Goal: Task Accomplishment & Management: Use online tool/utility

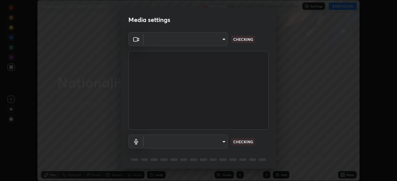
scroll to position [181, 396]
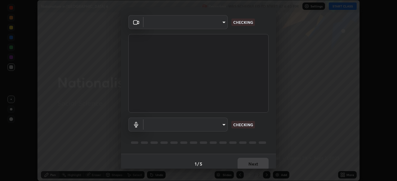
type input "6d46a3bbb121808cbb74c832f71dfccd0f2f4db2e0a8dcefa18edd627fde2ff4"
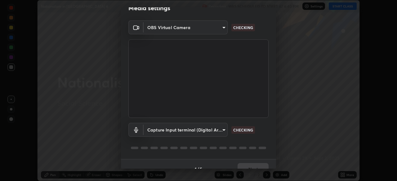
scroll to position [12, 0]
click at [210, 130] on body "Erase all Nationalism in [GEOGRAPHIC_DATA] 6 Recording WAS SCHEDULED TO START A…" at bounding box center [198, 90] width 397 height 181
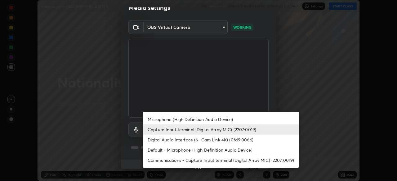
click at [203, 127] on li "Capture Input terminal (Digital Array MIC) (2207:0019)" at bounding box center [220, 130] width 156 height 10
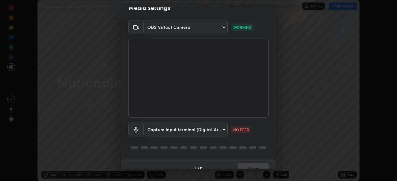
click at [200, 128] on body "Erase all Nationalism in [GEOGRAPHIC_DATA] 6 Recording WAS SCHEDULED TO START A…" at bounding box center [198, 90] width 397 height 181
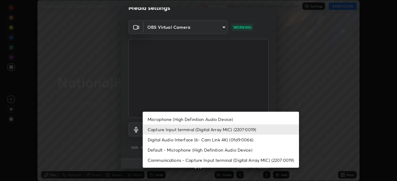
click at [204, 120] on li "Microphone (High Definition Audio Device)" at bounding box center [220, 119] width 156 height 10
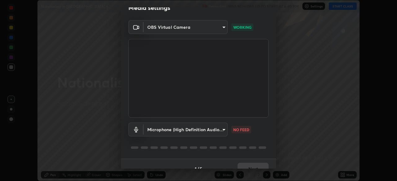
click at [200, 129] on body "Erase all Nationalism in [GEOGRAPHIC_DATA] 6 Recording WAS SCHEDULED TO START A…" at bounding box center [198, 90] width 397 height 181
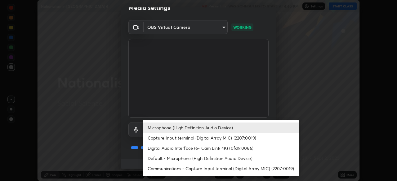
click at [193, 140] on li "Capture Input terminal (Digital Array MIC) (2207:0019)" at bounding box center [220, 138] width 156 height 10
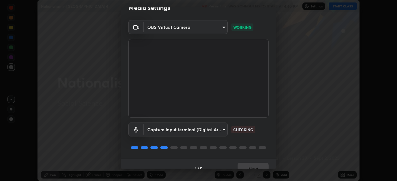
click at [194, 131] on body "Erase all Nationalism in [GEOGRAPHIC_DATA] 6 Recording WAS SCHEDULED TO START A…" at bounding box center [198, 90] width 397 height 181
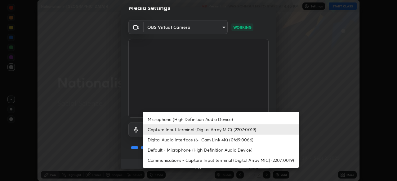
click at [185, 150] on li "Default - Microphone (High Definition Audio Device)" at bounding box center [220, 150] width 156 height 10
type input "default"
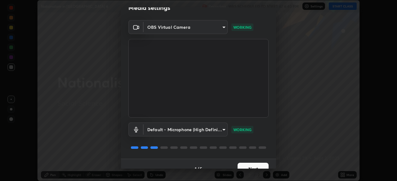
click at [241, 168] on button "Next" at bounding box center [252, 169] width 31 height 12
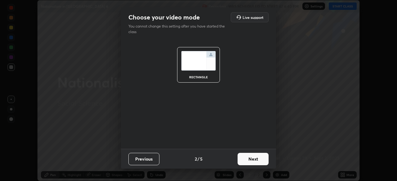
click at [245, 162] on button "Next" at bounding box center [252, 159] width 31 height 12
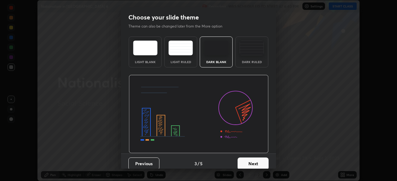
click at [248, 164] on button "Next" at bounding box center [252, 164] width 31 height 12
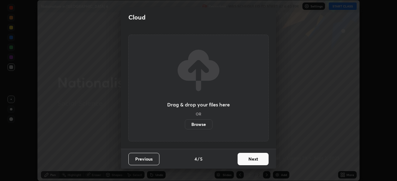
click at [205, 124] on label "Browse" at bounding box center [199, 125] width 28 height 10
click at [185, 124] on input "Browse" at bounding box center [185, 125] width 0 height 10
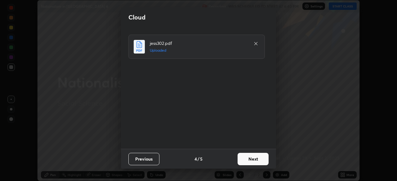
click at [252, 160] on button "Next" at bounding box center [252, 159] width 31 height 12
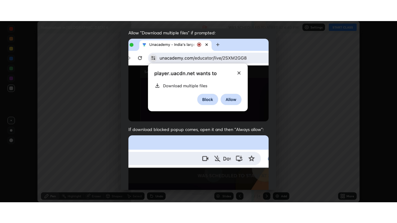
scroll to position [148, 0]
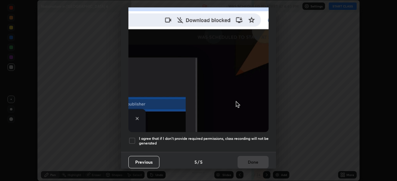
click at [134, 138] on div at bounding box center [131, 140] width 7 height 7
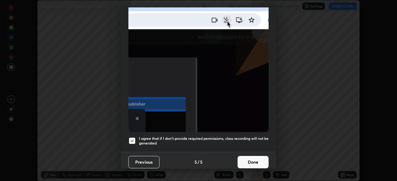
click at [248, 156] on button "Done" at bounding box center [252, 162] width 31 height 12
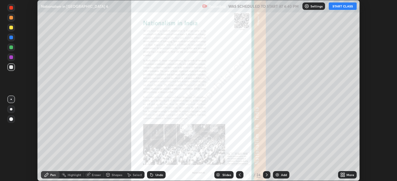
click at [343, 174] on icon at bounding box center [344, 174] width 2 height 2
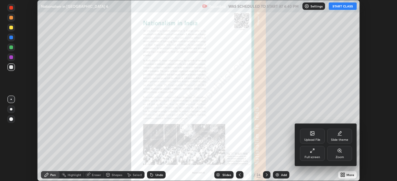
click at [309, 154] on div "Full screen" at bounding box center [312, 153] width 25 height 15
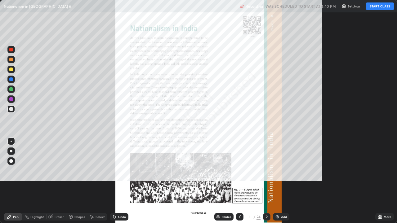
scroll to position [223, 397]
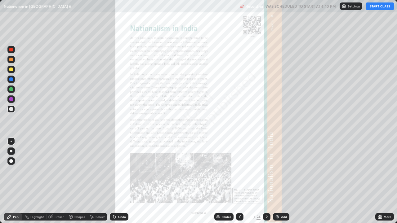
click at [379, 6] on button "START CLASS" at bounding box center [380, 5] width 28 height 7
click at [223, 181] on div "Slides" at bounding box center [223, 216] width 19 height 7
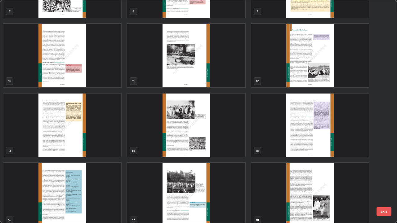
scroll to position [188, 0]
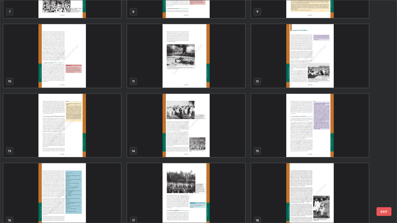
click at [108, 146] on img "grid" at bounding box center [61, 126] width 117 height 64
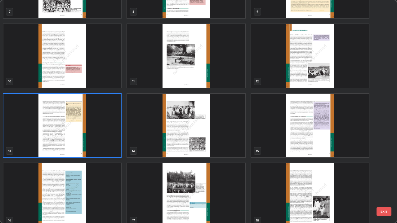
click at [107, 148] on img "grid" at bounding box center [61, 126] width 117 height 64
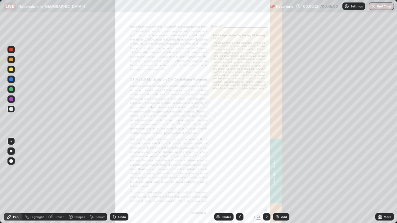
click at [380, 181] on icon at bounding box center [381, 218] width 2 height 2
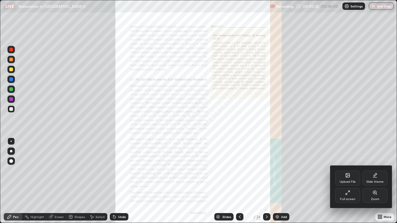
click at [371, 181] on div "Zoom" at bounding box center [374, 199] width 8 height 3
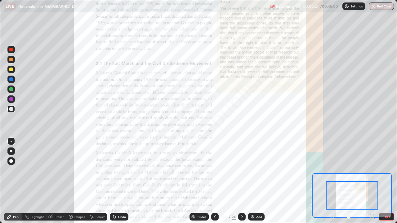
click at [371, 181] on icon at bounding box center [371, 216] width 0 height 2
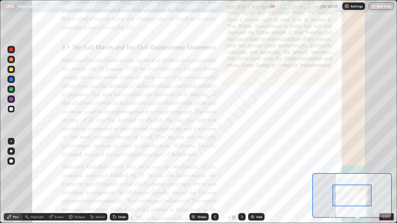
click at [371, 181] on icon at bounding box center [372, 216] width 2 height 0
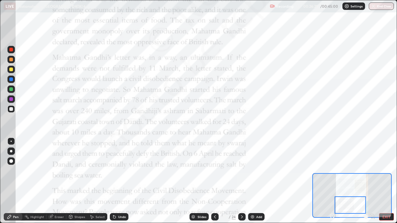
click at [241, 181] on icon at bounding box center [241, 216] width 5 height 5
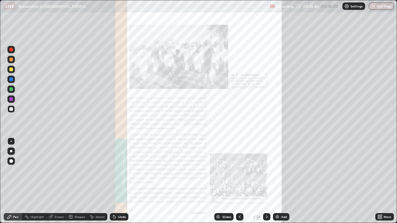
click at [236, 181] on div at bounding box center [239, 216] width 7 height 7
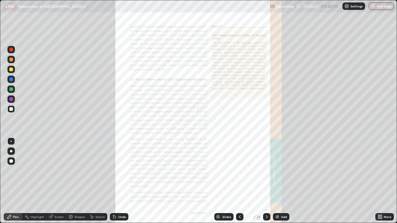
click at [238, 181] on icon at bounding box center [239, 216] width 5 height 5
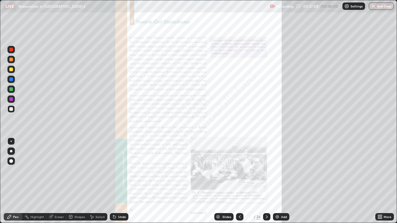
click at [265, 181] on icon at bounding box center [266, 216] width 5 height 5
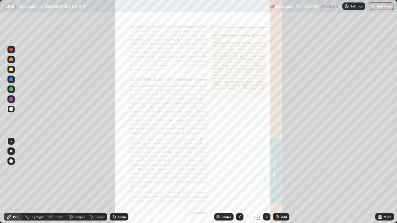
click at [10, 181] on icon at bounding box center [9, 217] width 4 height 4
click at [11, 99] on div at bounding box center [11, 99] width 4 height 4
click at [266, 181] on icon at bounding box center [266, 216] width 5 height 5
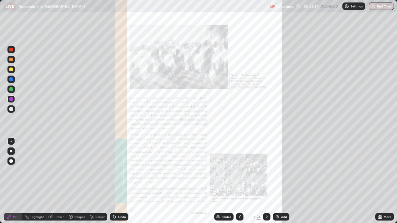
click at [378, 181] on icon at bounding box center [379, 216] width 5 height 5
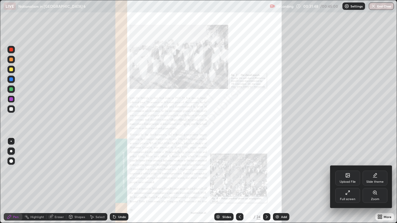
click at [371, 181] on div "Zoom" at bounding box center [374, 199] width 8 height 3
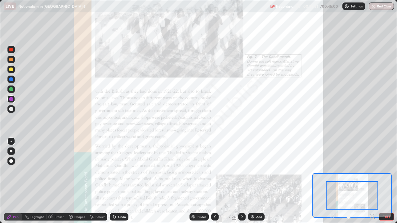
click at [241, 181] on icon at bounding box center [241, 216] width 5 height 5
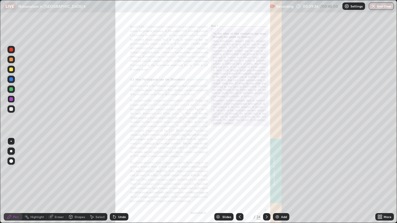
click at [265, 181] on icon at bounding box center [266, 216] width 5 height 5
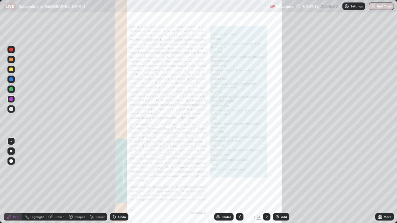
click at [239, 181] on icon at bounding box center [239, 216] width 5 height 5
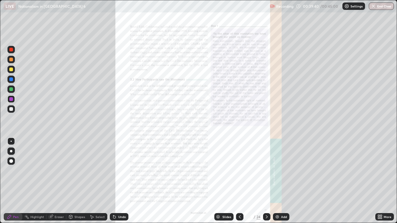
click at [238, 181] on icon at bounding box center [239, 216] width 5 height 5
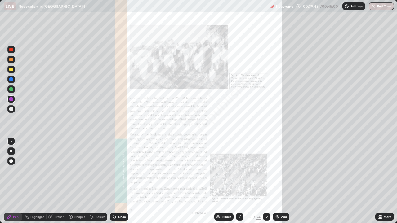
click at [264, 181] on icon at bounding box center [266, 216] width 5 height 5
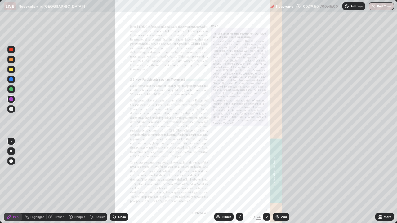
click at [266, 181] on icon at bounding box center [266, 216] width 5 height 5
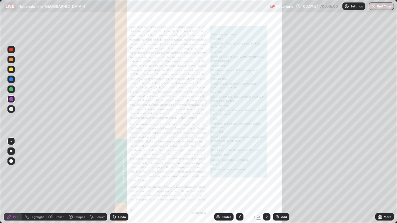
click at [238, 181] on div at bounding box center [239, 216] width 7 height 7
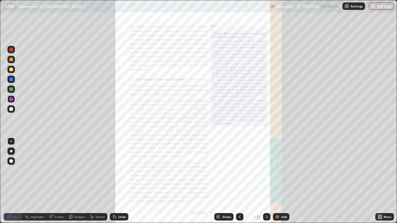
click at [239, 181] on icon at bounding box center [240, 216] width 2 height 3
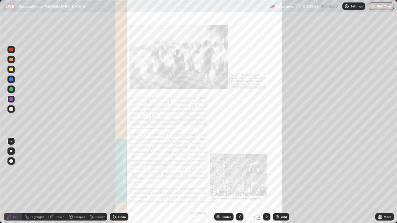
click at [239, 181] on icon at bounding box center [239, 216] width 5 height 5
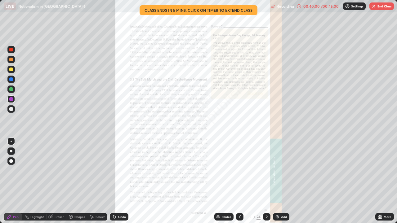
click at [238, 181] on icon at bounding box center [239, 216] width 5 height 5
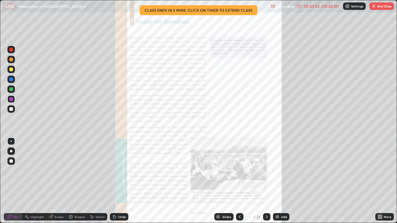
click at [239, 181] on icon at bounding box center [239, 216] width 5 height 5
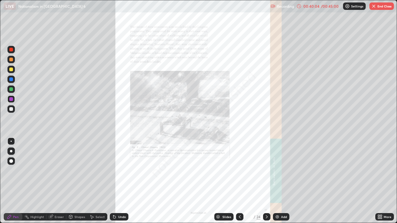
click at [266, 181] on icon at bounding box center [266, 216] width 5 height 5
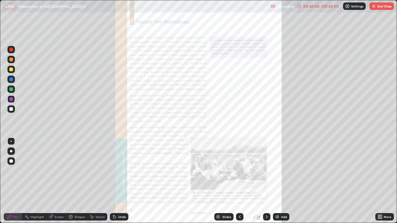
click at [267, 181] on icon at bounding box center [266, 216] width 5 height 5
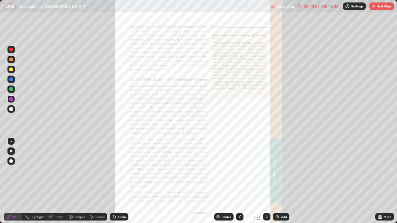
click at [265, 181] on icon at bounding box center [266, 216] width 5 height 5
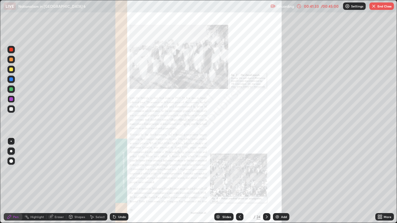
click at [267, 181] on icon at bounding box center [266, 216] width 5 height 5
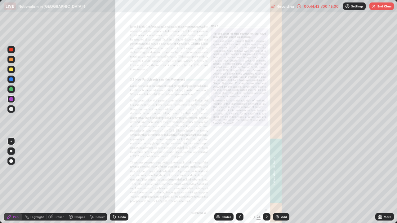
click at [382, 9] on button "End Class" at bounding box center [381, 5] width 24 height 7
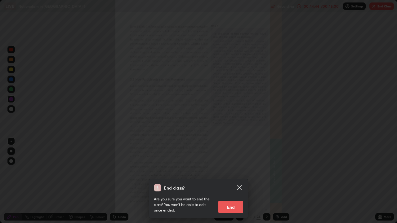
click at [235, 181] on button "End" at bounding box center [230, 207] width 25 height 12
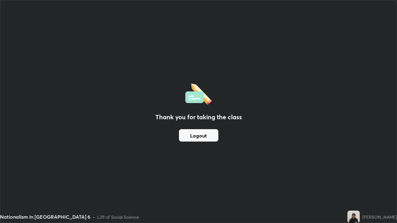
click at [347, 181] on img at bounding box center [353, 217] width 12 height 12
